Goal: Information Seeking & Learning: Compare options

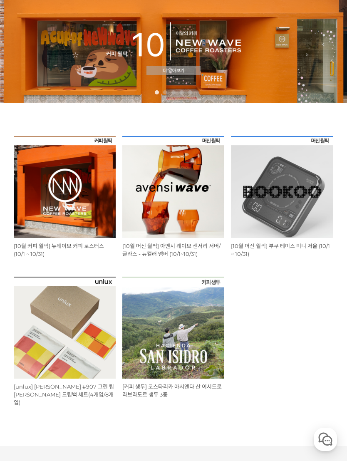
scroll to position [68, 0]
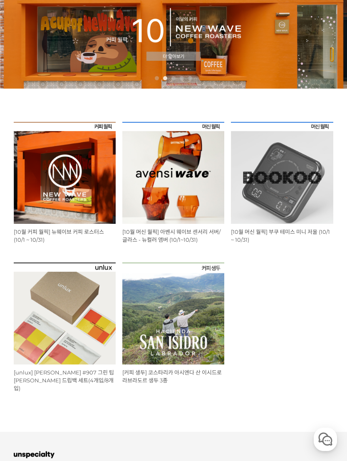
click at [179, 179] on img at bounding box center [173, 173] width 102 height 102
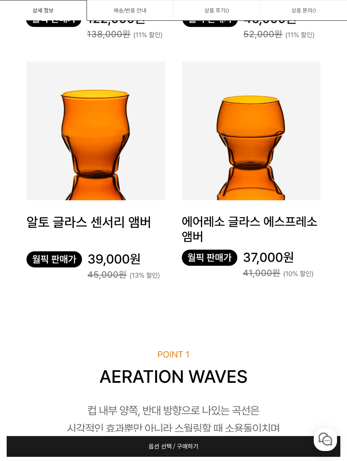
scroll to position [2965, 0]
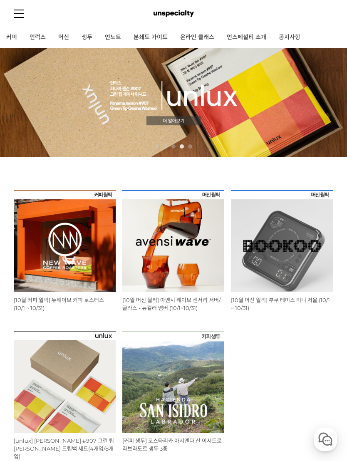
click at [65, 36] on link "머신" at bounding box center [63, 37] width 23 height 21
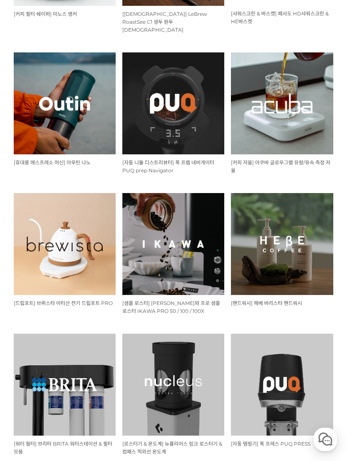
scroll to position [505, 0]
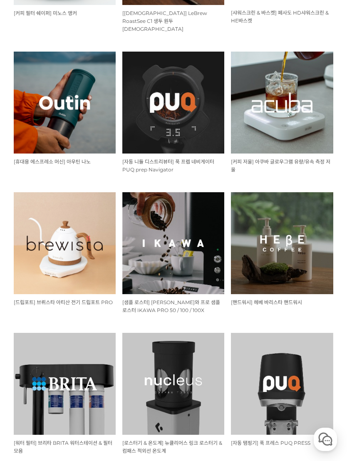
click at [73, 253] on img at bounding box center [65, 243] width 102 height 102
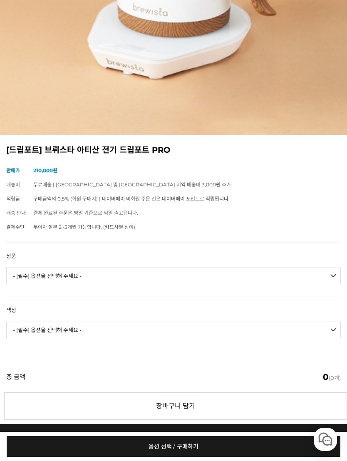
scroll to position [261, 0]
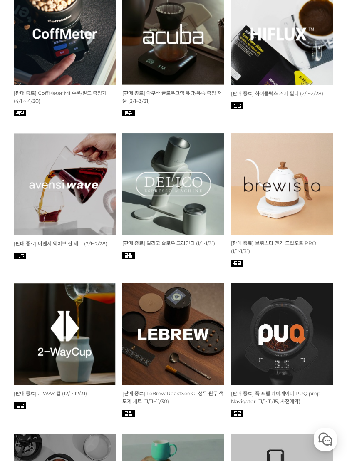
scroll to position [1887, 0]
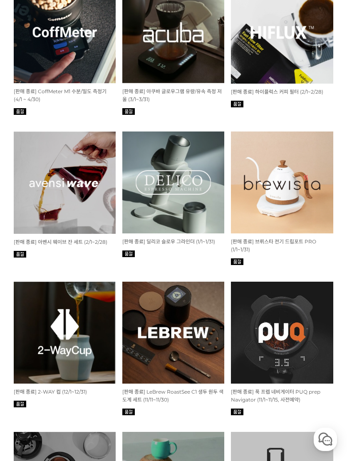
click at [302, 172] on img at bounding box center [282, 183] width 102 height 102
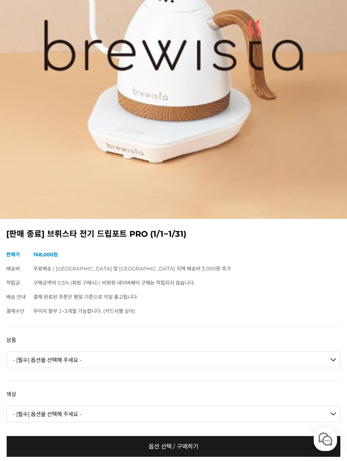
scroll to position [192, 0]
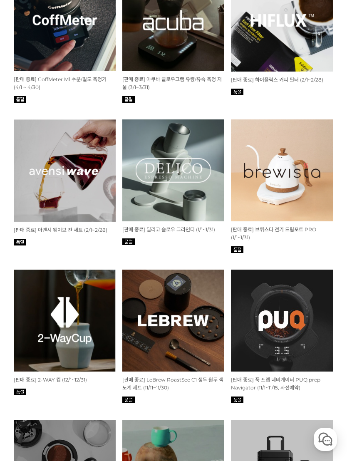
click at [81, 318] on img at bounding box center [65, 321] width 102 height 102
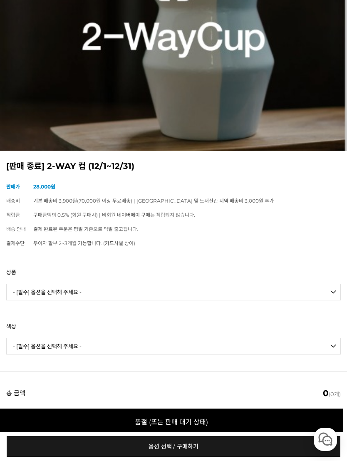
scroll to position [275, 0]
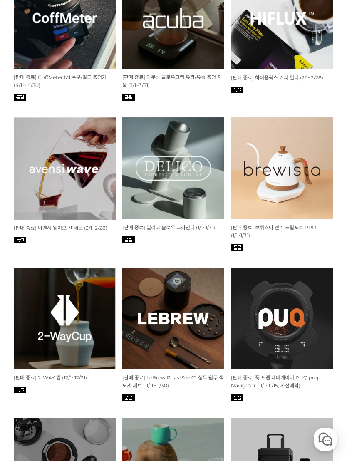
scroll to position [1900, 0]
